Goal: Task Accomplishment & Management: Use online tool/utility

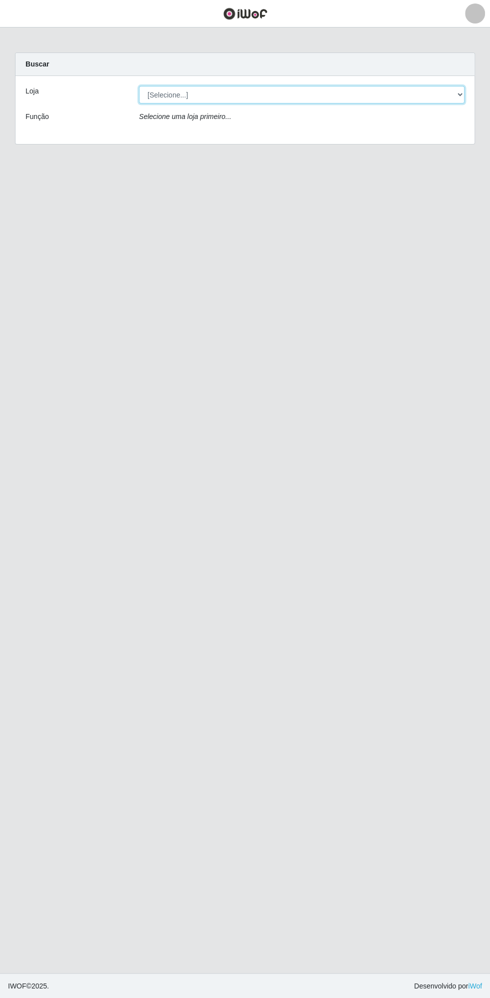
click at [234, 102] on select "[Selecione...] Extrabom - Loja 13 [GEOGRAPHIC_DATA]" at bounding box center [302, 95] width 326 height 18
select select "436"
click at [139, 86] on select "[Selecione...] Extrabom - Loja 13 [GEOGRAPHIC_DATA]" at bounding box center [302, 95] width 326 height 18
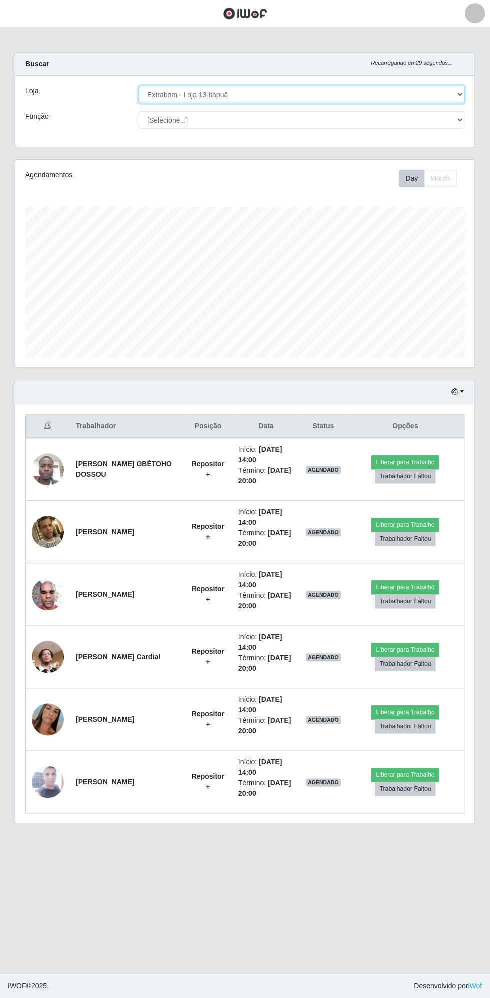
scroll to position [207, 459]
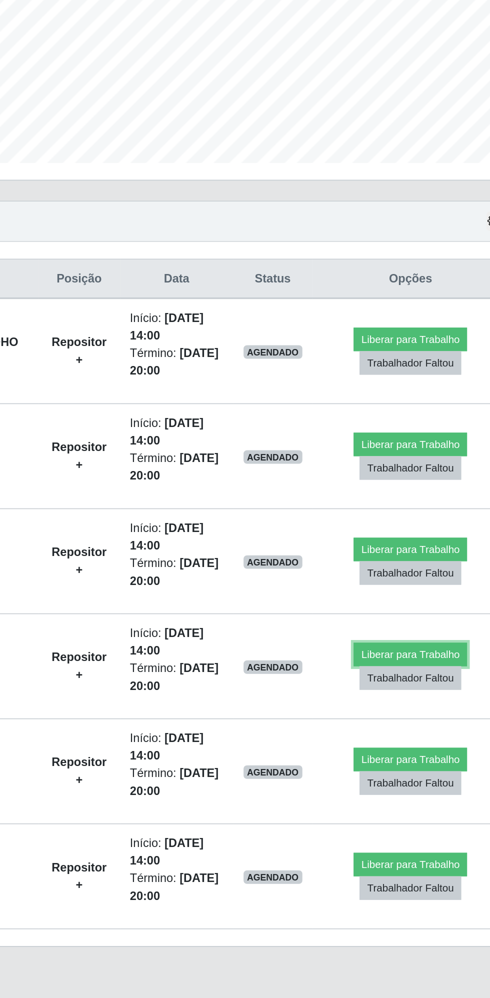
click at [408, 650] on button "Liberar para Trabalho" at bounding box center [406, 650] width 68 height 14
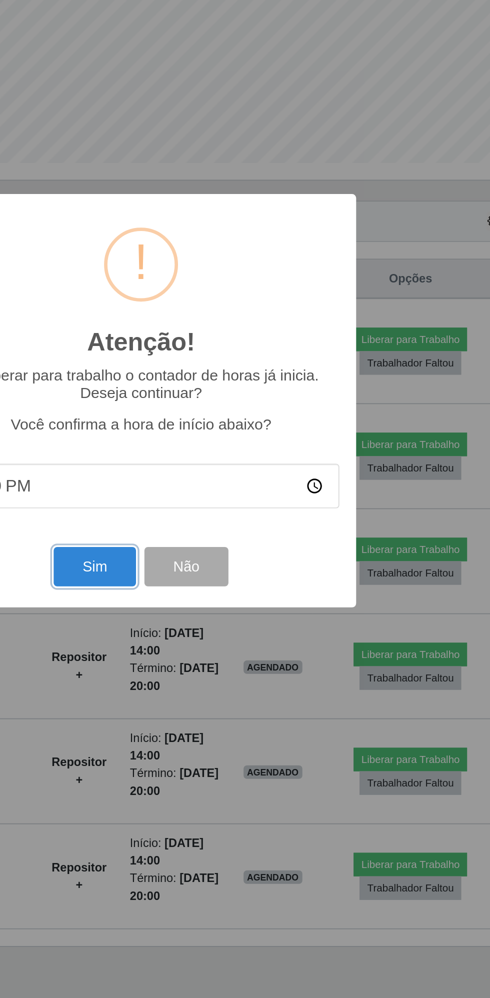
click at [227, 598] on button "Sim" at bounding box center [217, 598] width 49 height 24
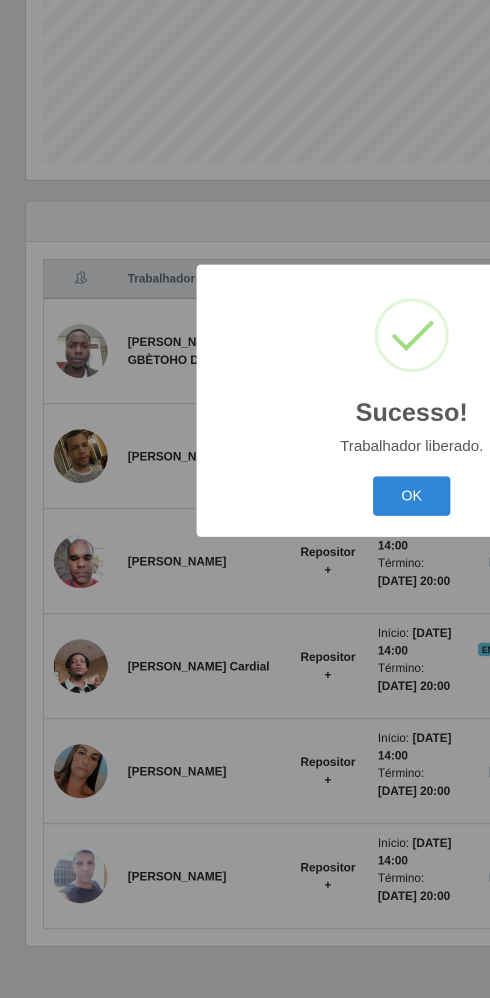
click at [252, 549] on button "OK" at bounding box center [245, 556] width 47 height 24
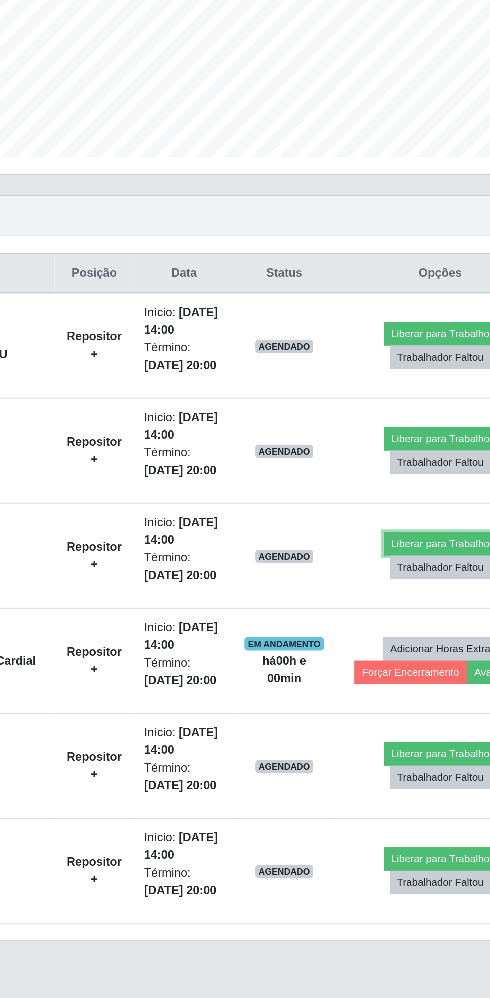
click at [397, 585] on button "Liberar para Trabalho" at bounding box center [402, 588] width 68 height 14
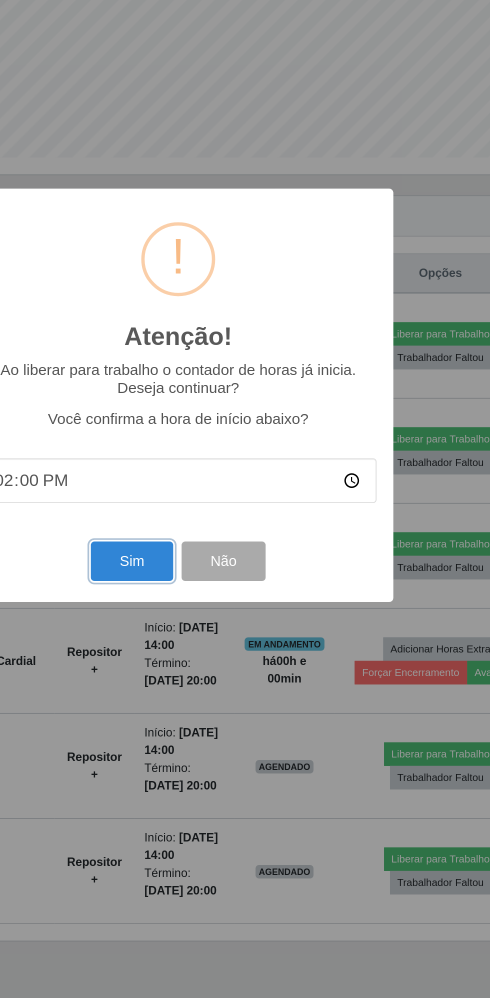
click at [217, 593] on button "Sim" at bounding box center [217, 598] width 49 height 24
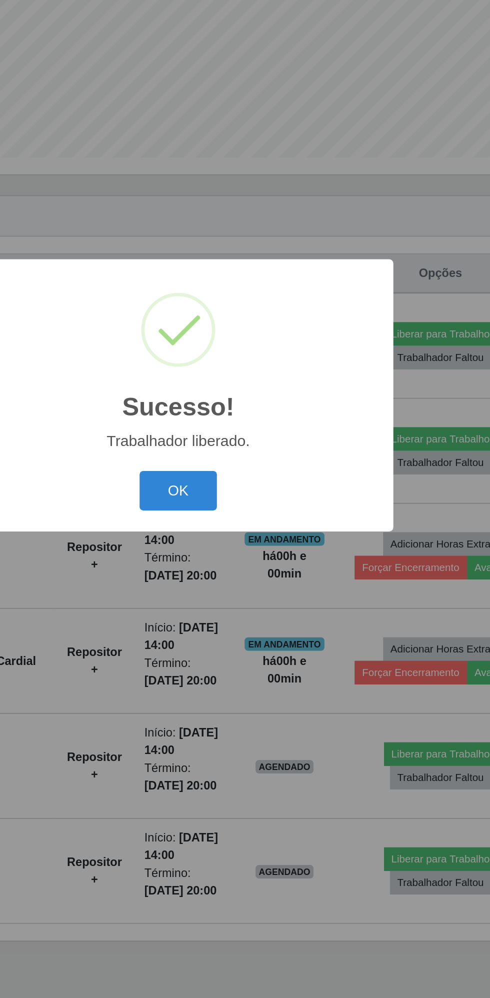
click at [254, 566] on button "OK" at bounding box center [245, 556] width 47 height 24
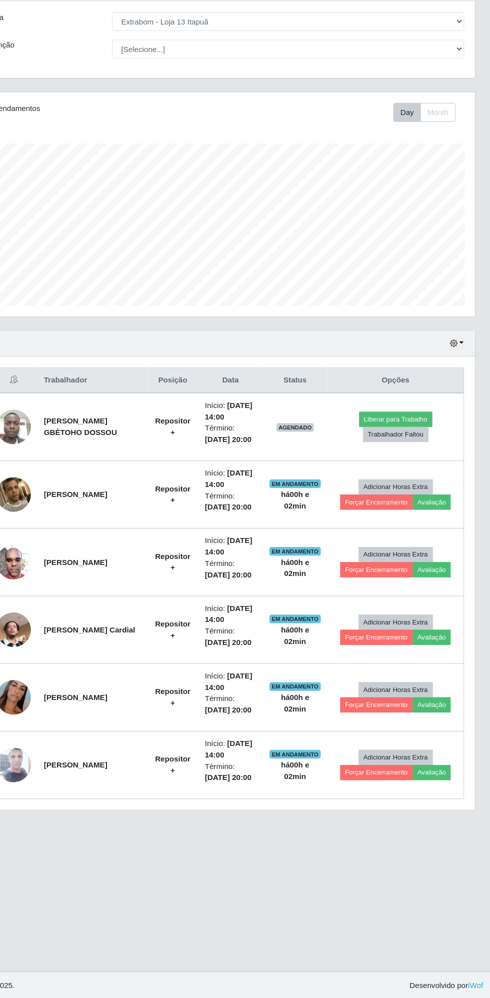
scroll to position [0, 0]
